Goal: Task Accomplishment & Management: Use online tool/utility

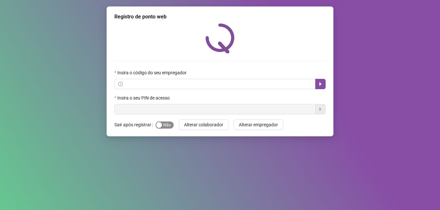
click at [164, 128] on span "Sim Não" at bounding box center [164, 125] width 18 height 7
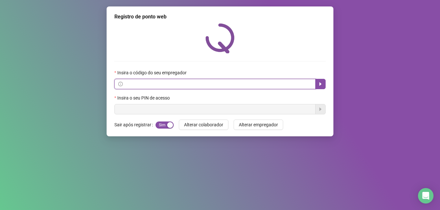
click at [170, 82] on input "text" at bounding box center [217, 84] width 187 height 7
click at [174, 84] on input "text" at bounding box center [217, 84] width 187 height 7
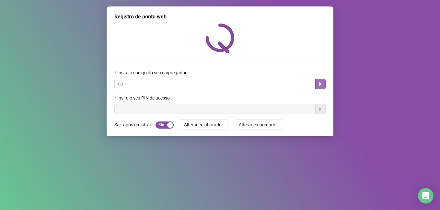
click at [319, 82] on icon "caret-right" at bounding box center [319, 84] width 5 height 5
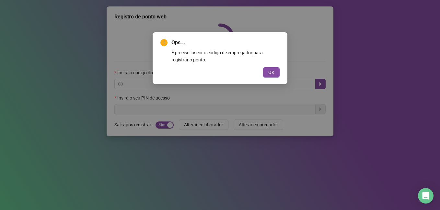
drag, startPoint x: 273, startPoint y: 73, endPoint x: 264, endPoint y: 77, distance: 10.4
click at [273, 72] on span "OK" at bounding box center [271, 72] width 6 height 7
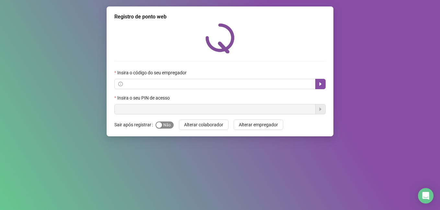
click at [165, 128] on span "Sim Não" at bounding box center [164, 125] width 18 height 7
